Goal: Task Accomplishment & Management: Complete application form

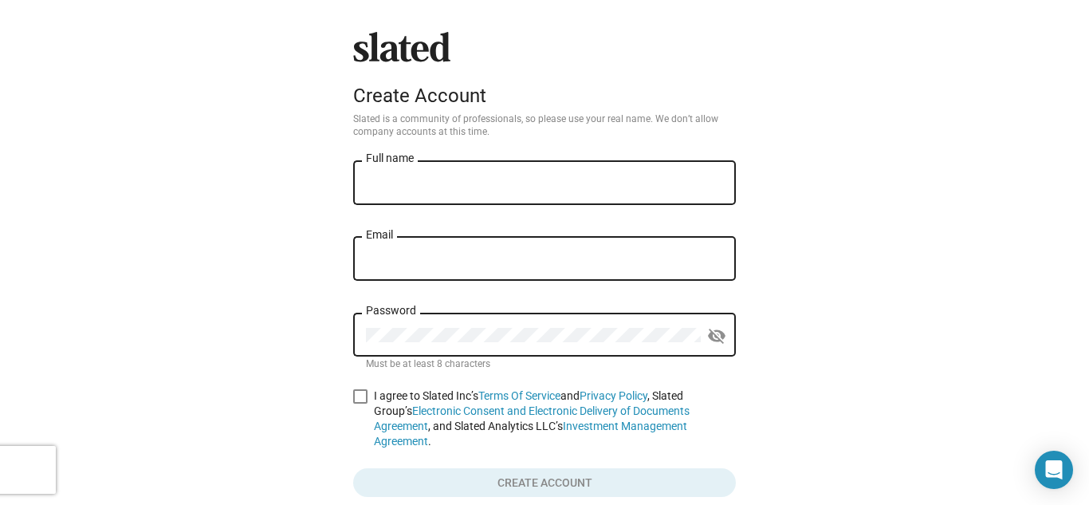
click at [511, 187] on input "Full name" at bounding box center [544, 183] width 357 height 14
click at [559, 179] on input "Full name" at bounding box center [544, 183] width 357 height 14
type input "[PERSON_NAME]"
click at [423, 249] on div "Email" at bounding box center [544, 257] width 357 height 47
type input "ctstudios25@gmail.com"
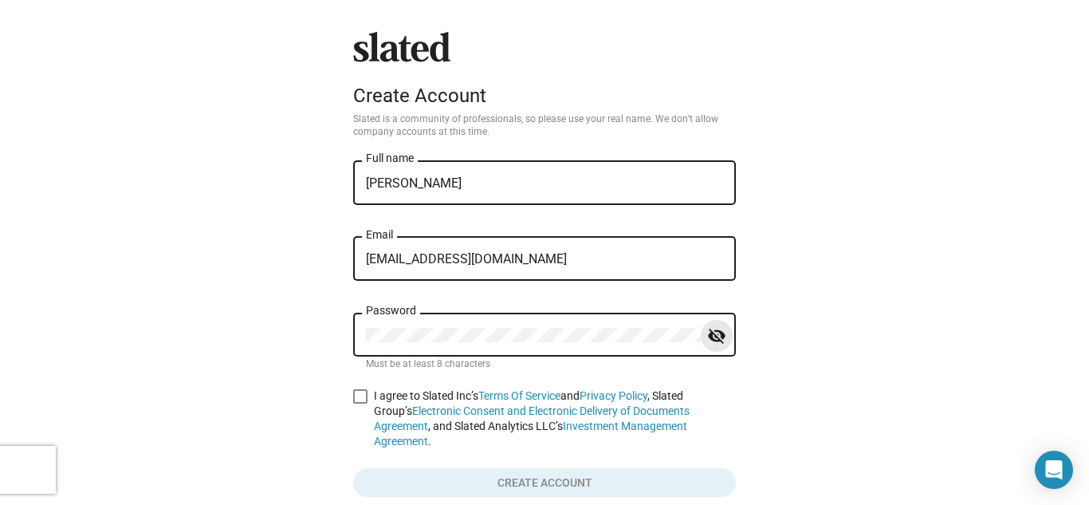
click at [718, 336] on mat-icon "visibility_off" at bounding box center [716, 336] width 19 height 25
click at [363, 394] on span at bounding box center [360, 396] width 14 height 14
click at [360, 403] on input "I agree to Slated Inc’s Terms Of Service and Privacy Policy , Slated Group’s El…" at bounding box center [359, 403] width 1 height 1
checkbox input "true"
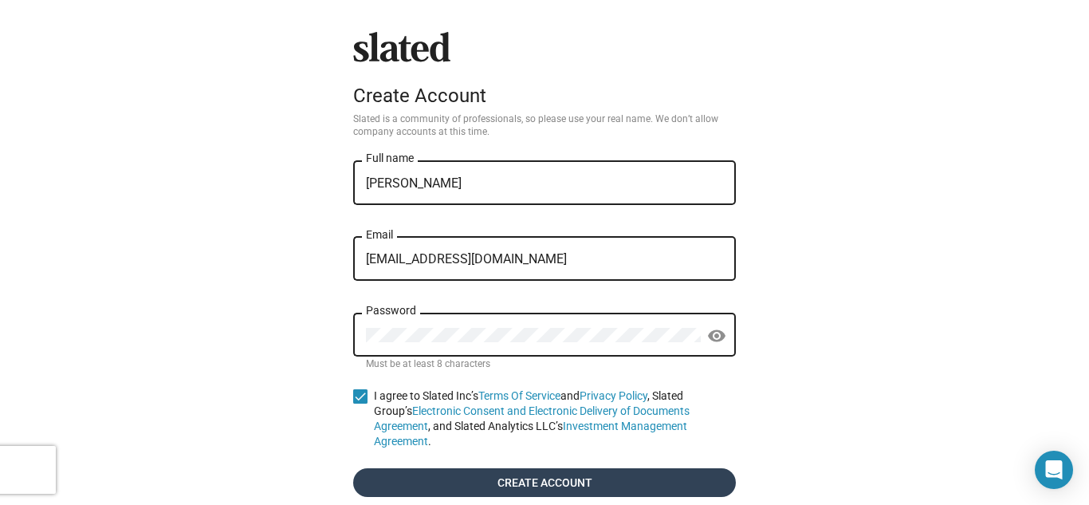
click at [441, 468] on span "Create account" at bounding box center [544, 482] width 357 height 29
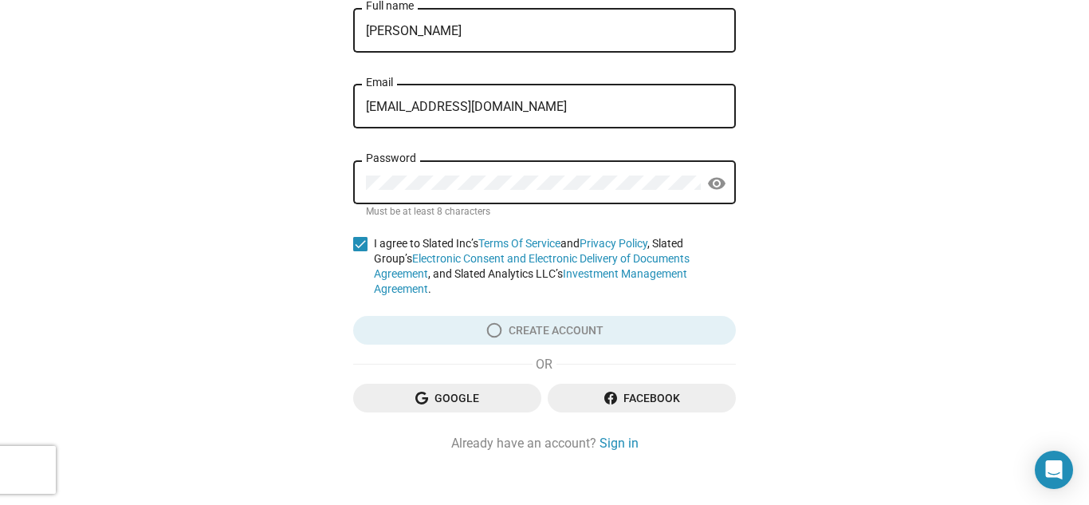
scroll to position [153, 0]
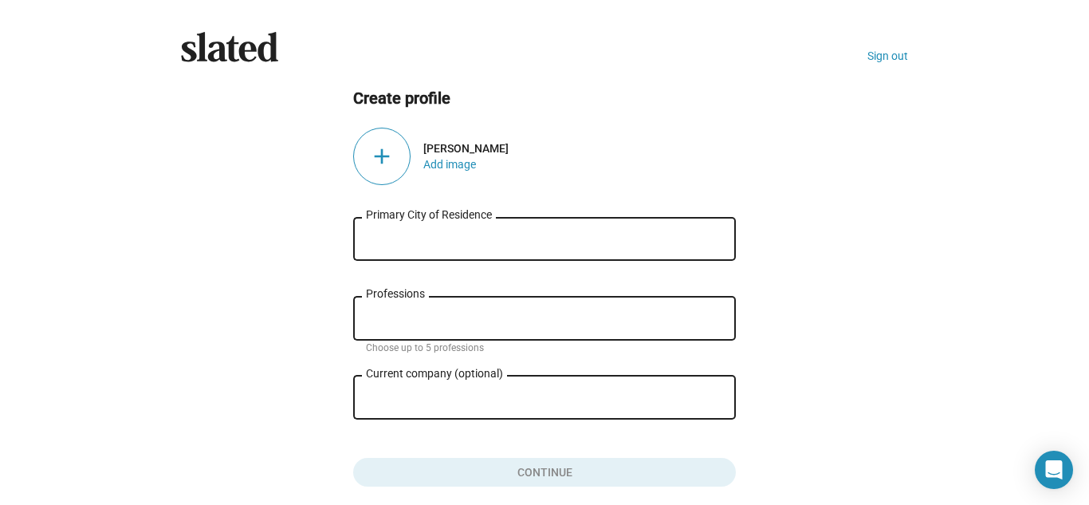
click at [717, 251] on div "Primary City of Residence" at bounding box center [544, 237] width 357 height 47
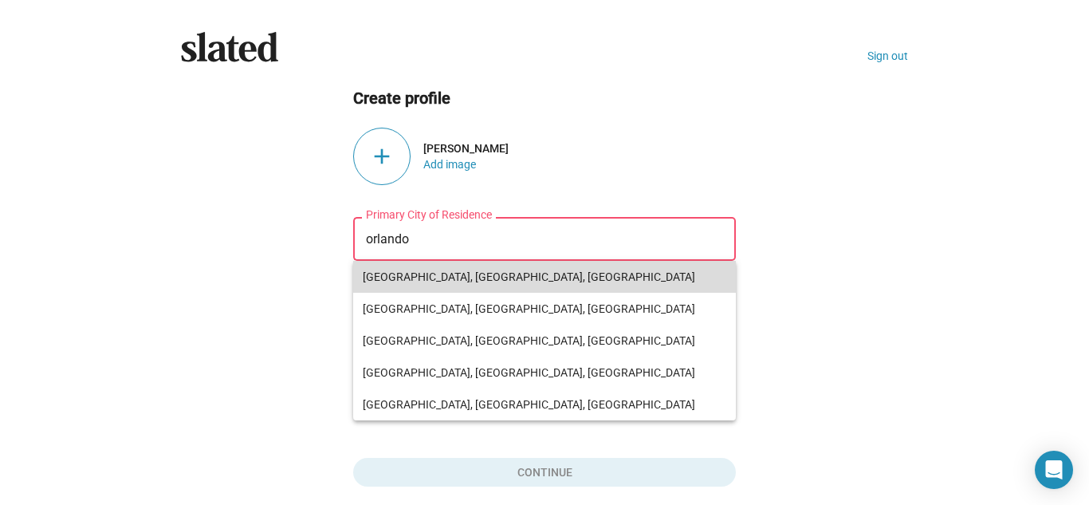
click at [636, 275] on span "Orlando, FL, USA" at bounding box center [544, 277] width 363 height 32
type input "Orlando, FL, USA"
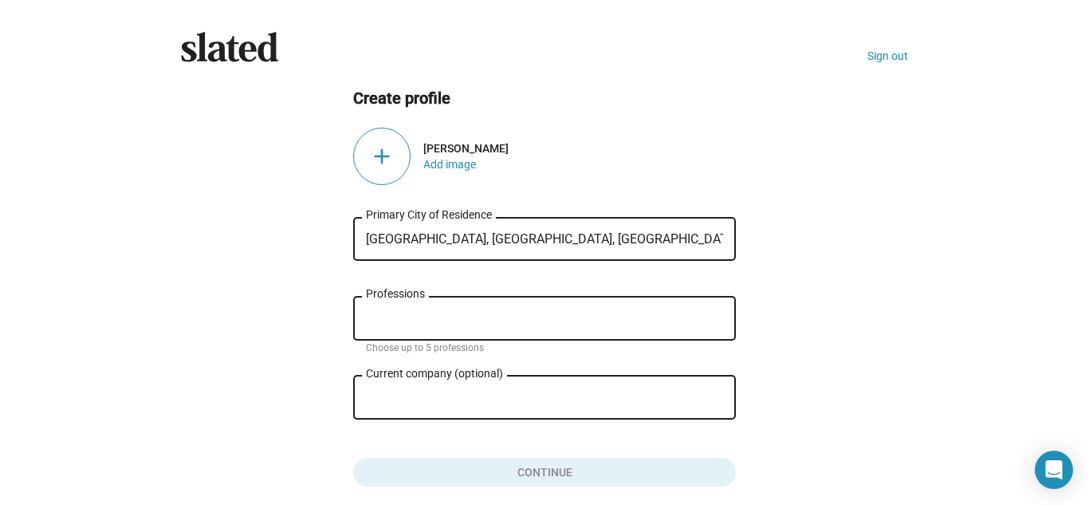
click at [529, 312] on input "Professions" at bounding box center [547, 319] width 357 height 14
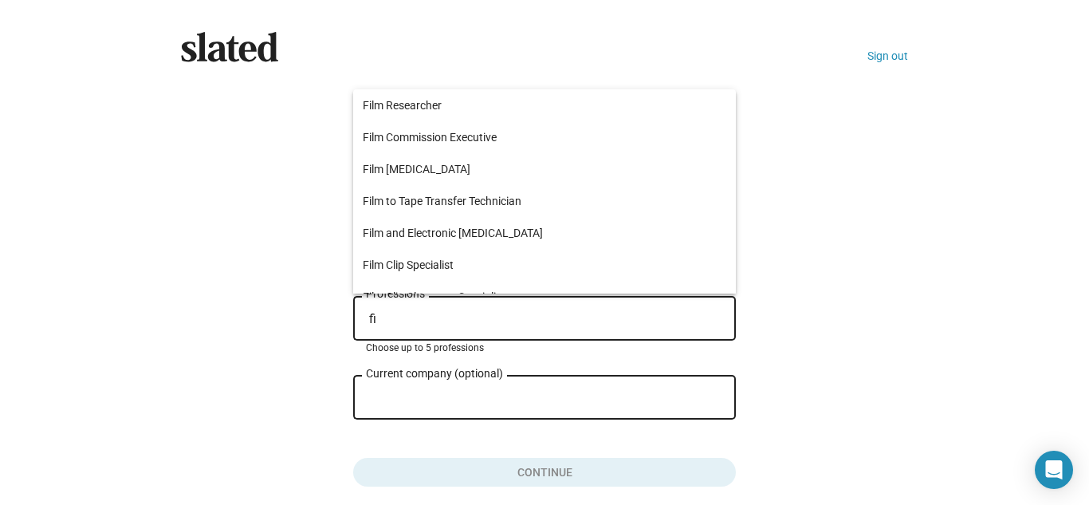
type input "f"
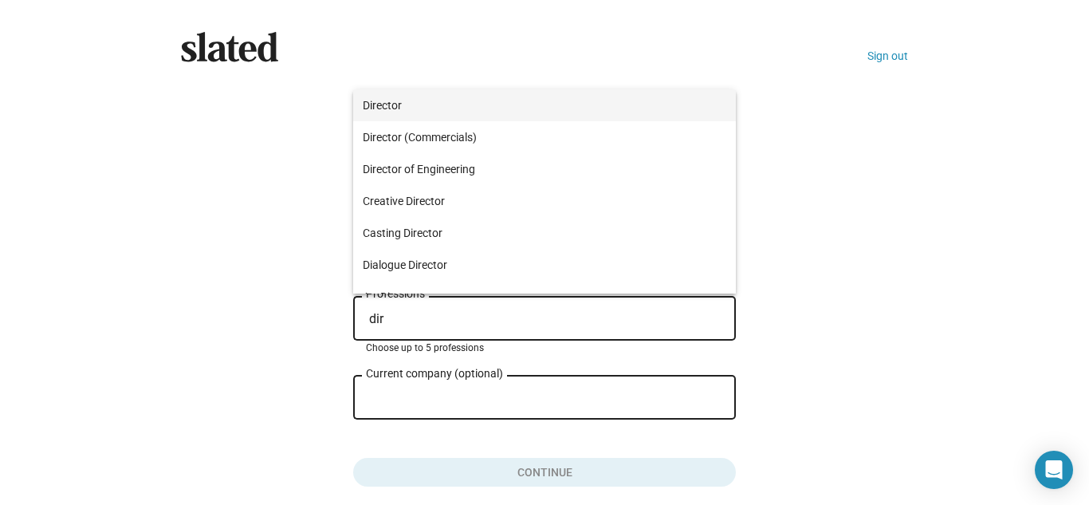
type input "dir"
click at [537, 109] on span "Director" at bounding box center [544, 105] width 363 height 32
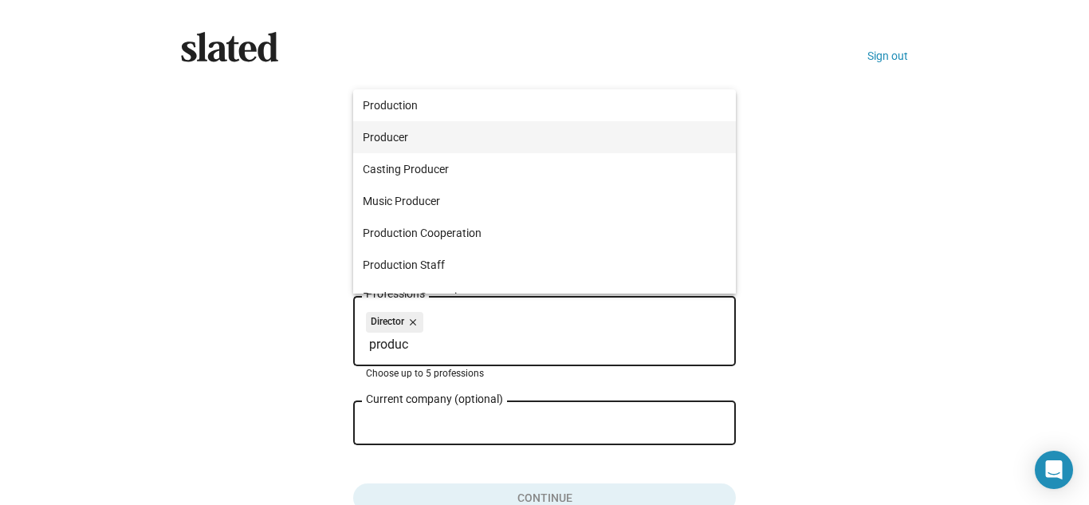
type input "produc"
click at [478, 137] on span "Producer" at bounding box center [544, 137] width 363 height 32
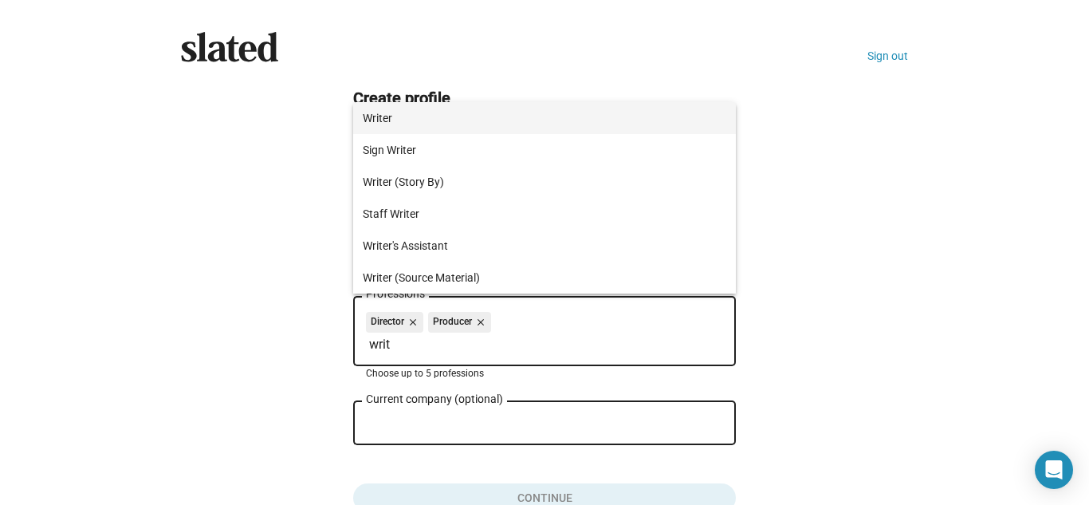
type input "writ"
click at [466, 116] on span "Writer" at bounding box center [544, 118] width 363 height 32
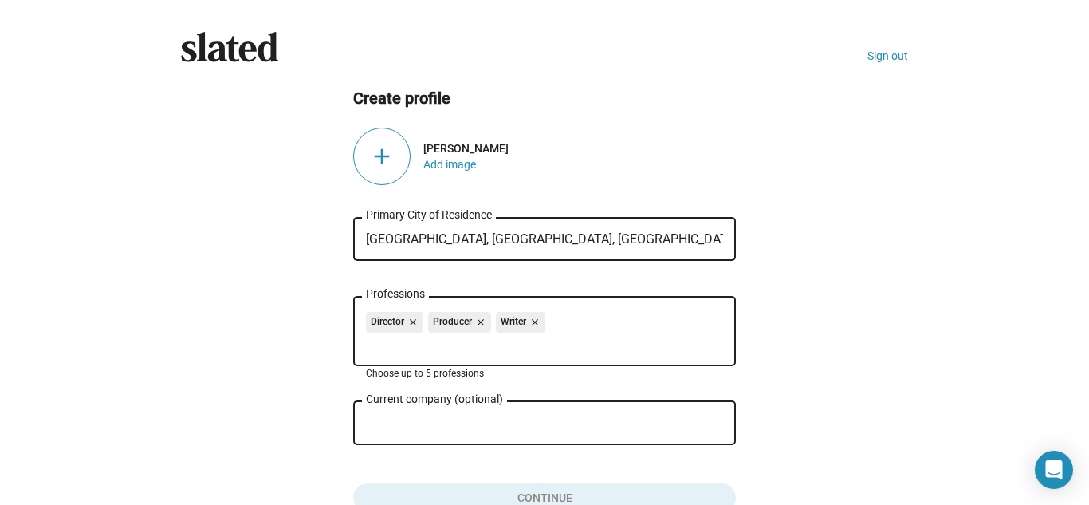
click at [449, 421] on input "Current company (optional)" at bounding box center [533, 423] width 335 height 14
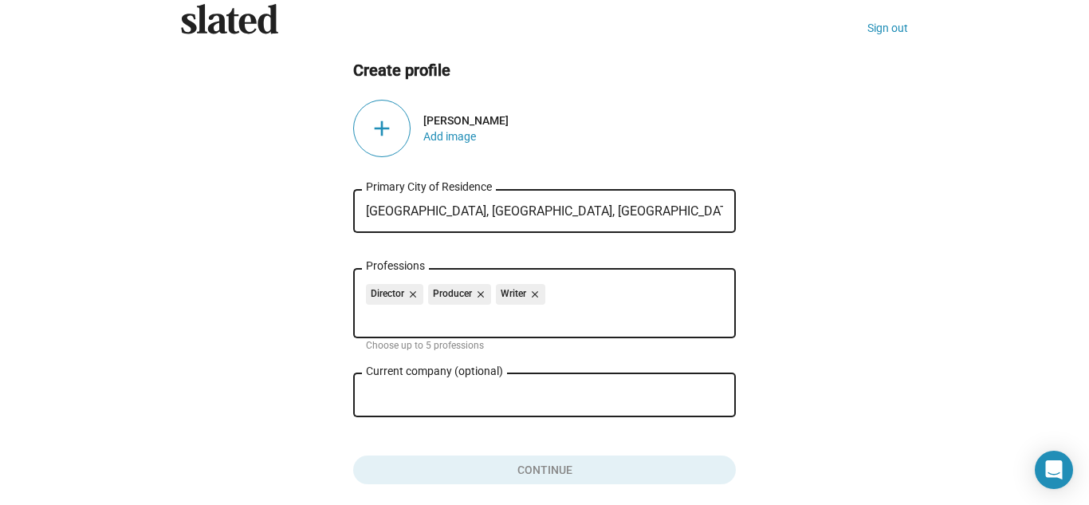
scroll to position [29, 0]
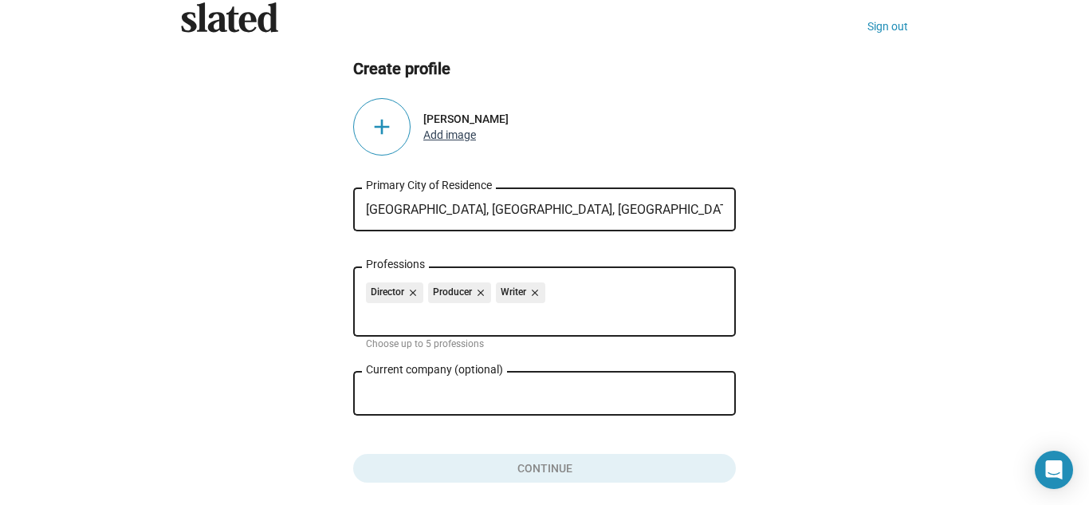
click at [452, 136] on button "Add image" at bounding box center [449, 134] width 53 height 13
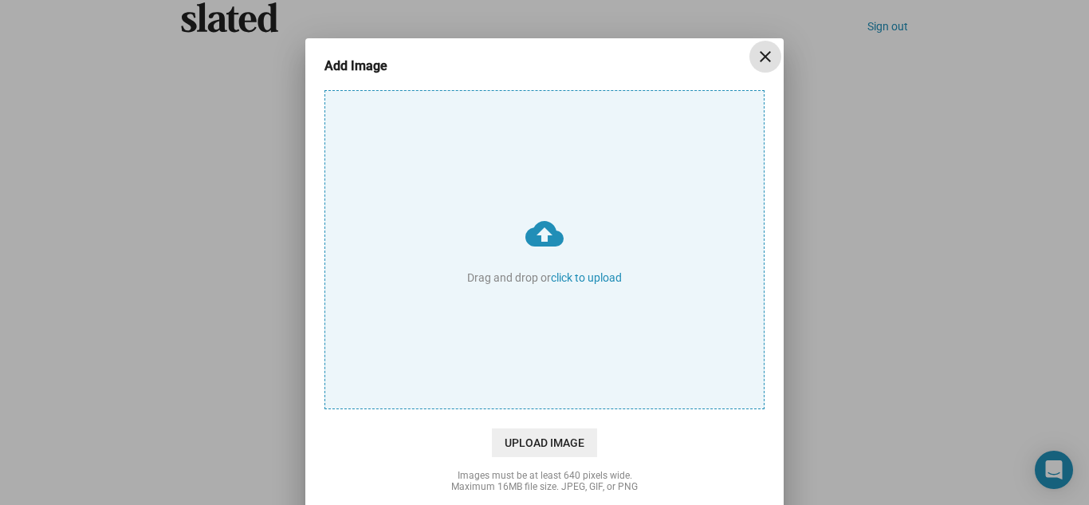
click at [773, 62] on mat-icon "close" at bounding box center [765, 56] width 19 height 19
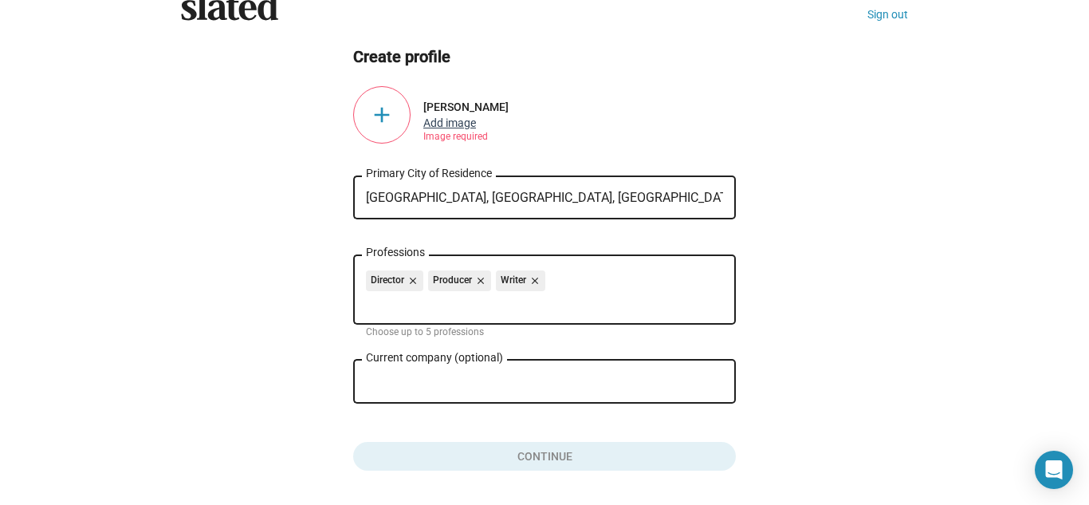
scroll to position [43, 0]
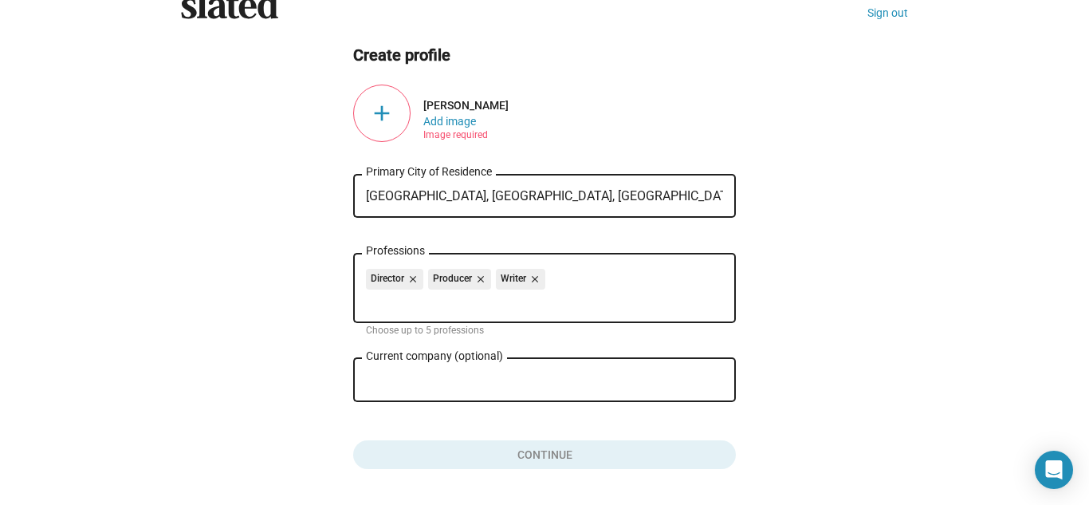
click at [473, 129] on div "Image required" at bounding box center [455, 129] width 65 height 2
click at [385, 115] on div "add" at bounding box center [381, 112] width 57 height 57
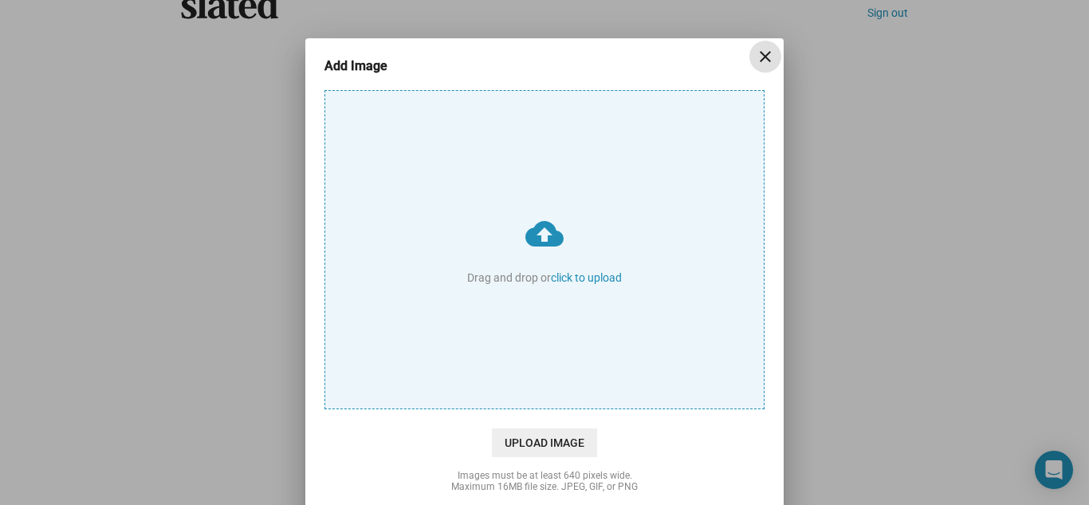
click at [532, 327] on input "cloud_upload Drag and drop or click to upload" at bounding box center [544, 249] width 438 height 317
type input "C:\fakepath\Final .jpg"
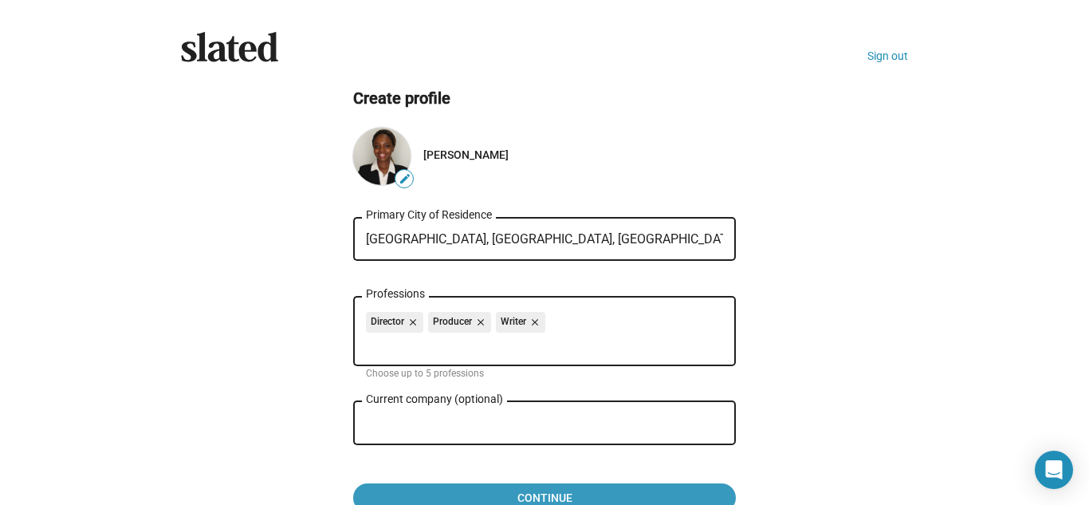
click at [623, 483] on span "Continue" at bounding box center [544, 497] width 357 height 29
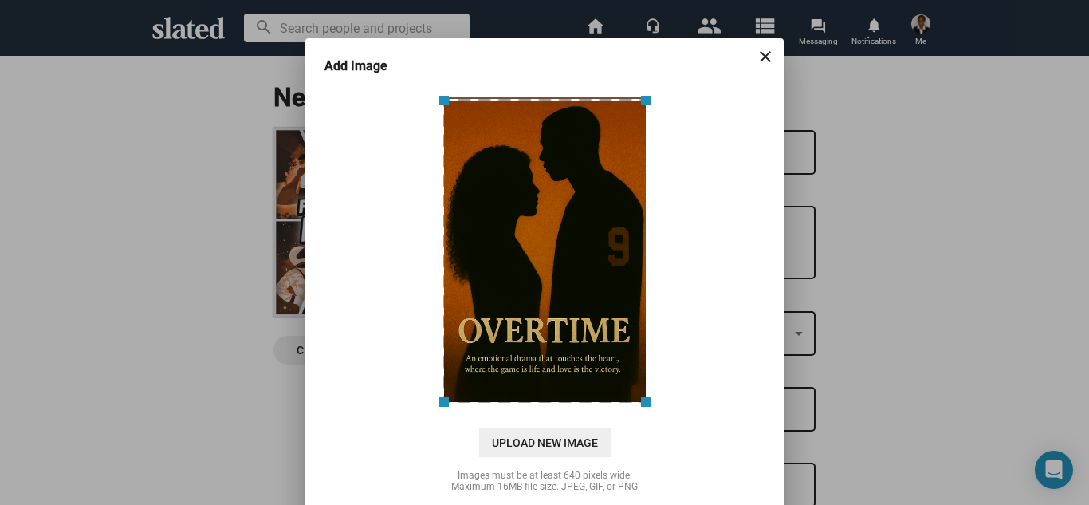
scroll to position [64, 0]
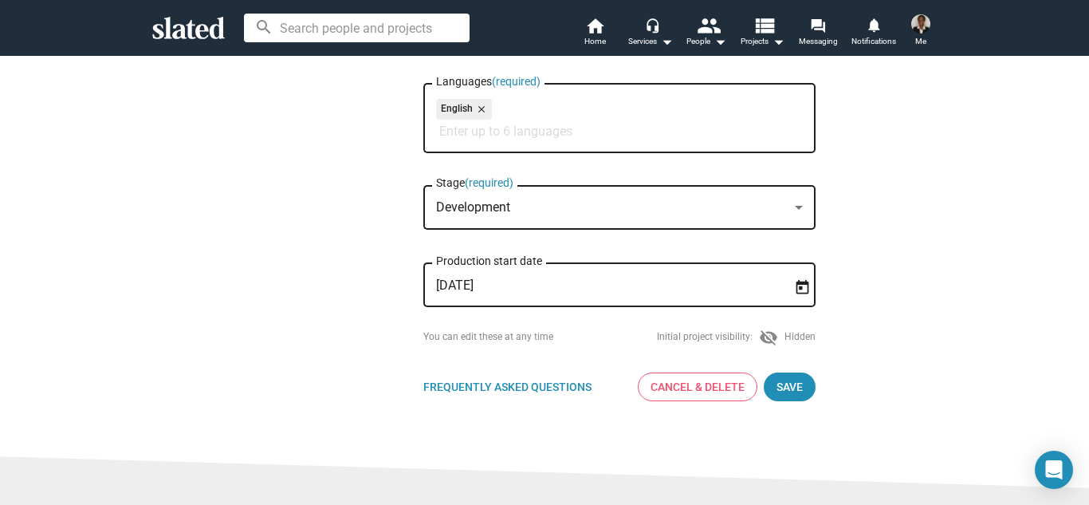
scroll to position [295, 0]
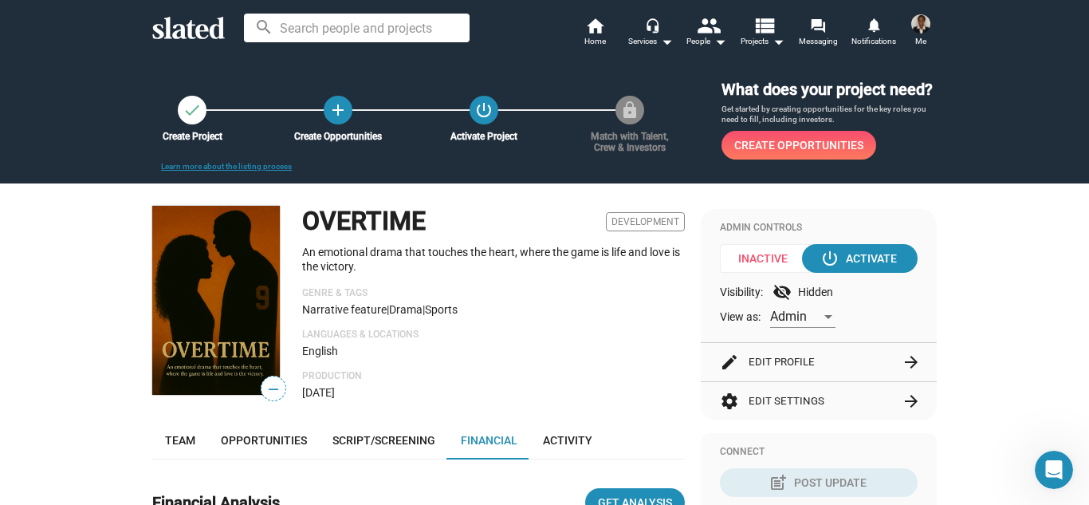
scroll to position [920, 0]
